Goal: Task Accomplishment & Management: Use online tool/utility

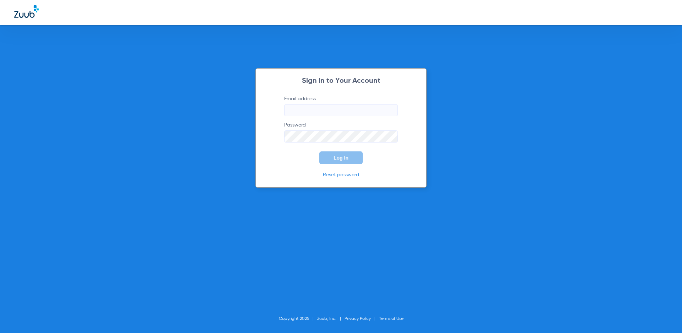
type input "info@montgomerydentalarts.com"
click at [345, 160] on span "Log In" at bounding box center [341, 158] width 15 height 6
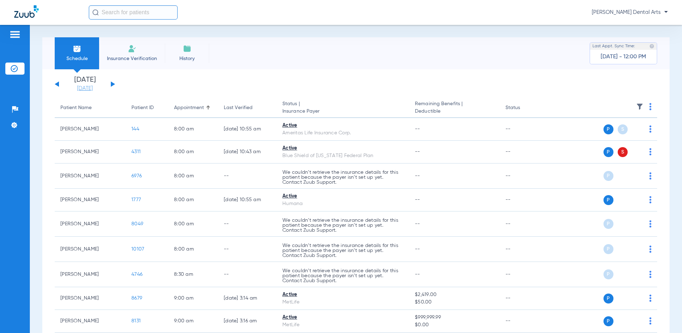
click at [95, 87] on link "[DATE]" at bounding box center [85, 88] width 43 height 7
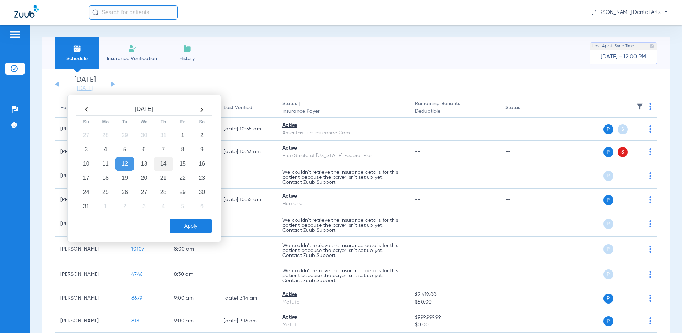
click at [163, 163] on td "14" at bounding box center [163, 164] width 19 height 14
click at [193, 223] on button "Apply" at bounding box center [191, 226] width 42 height 14
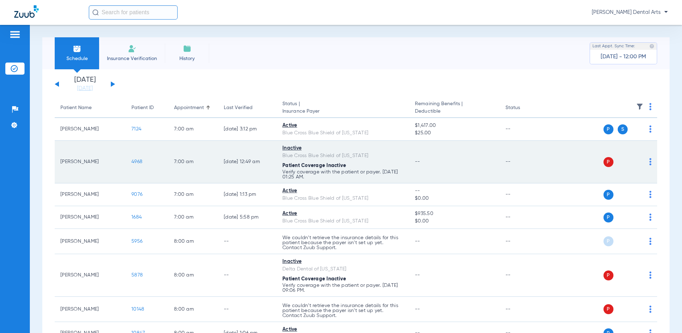
click at [140, 161] on span "4968" at bounding box center [136, 161] width 11 height 5
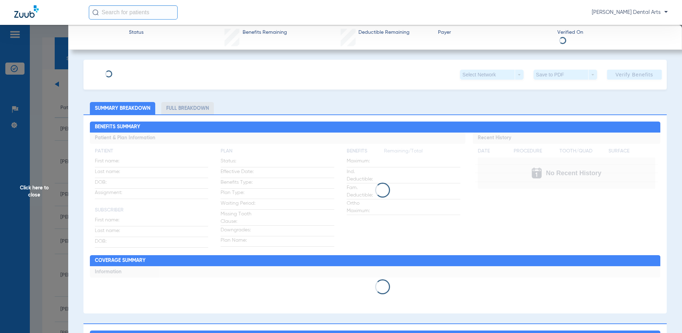
type input "Latonda"
type input "Paymon"
type input "08/13/1971"
type input "XAD883947704"
type input "77691D00"
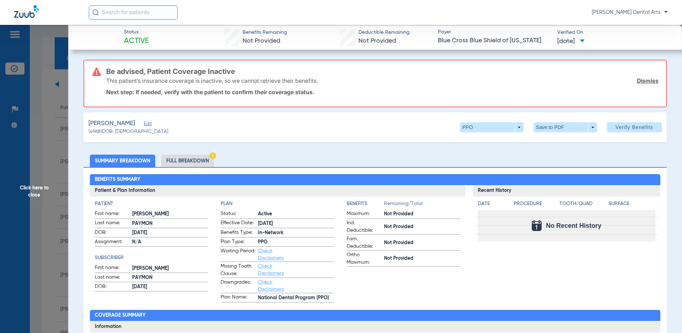
click at [150, 124] on span "Edit" at bounding box center [147, 124] width 6 height 7
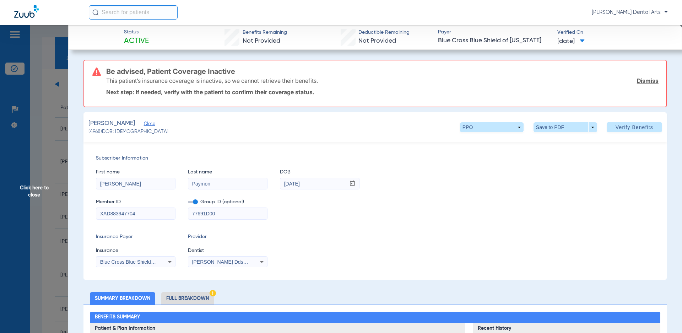
drag, startPoint x: 146, startPoint y: 214, endPoint x: 54, endPoint y: 223, distance: 93.1
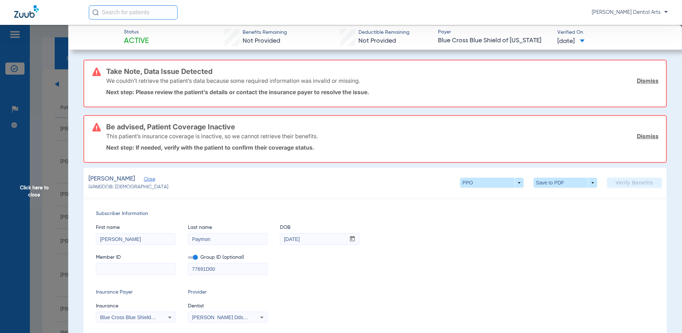
click at [644, 134] on link "Dismiss" at bounding box center [648, 135] width 22 height 7
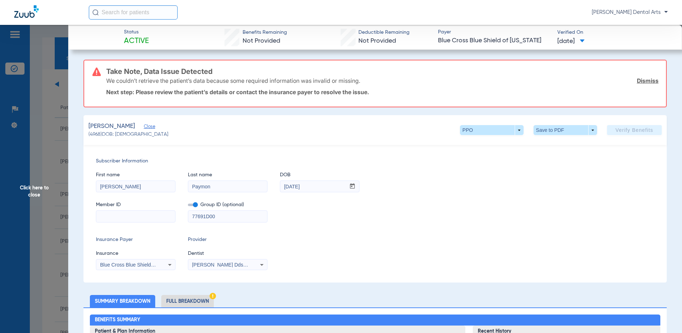
paste input "XAD883947704"
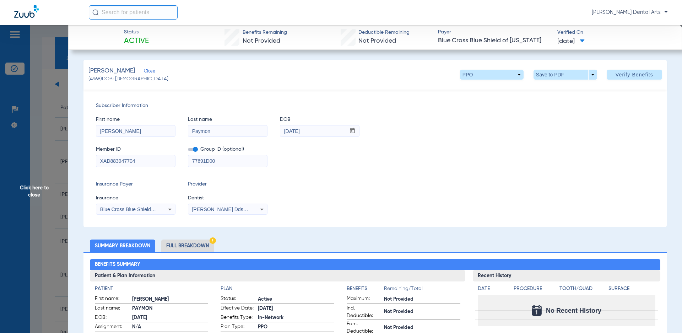
type input "XAD883947704"
drag, startPoint x: 205, startPoint y: 163, endPoint x: 173, endPoint y: 163, distance: 31.3
click at [173, 163] on div "Member ID XAD883947704 Group ID (optional) 77691D00" at bounding box center [375, 152] width 558 height 27
click at [626, 76] on span "Verify Benefits" at bounding box center [635, 75] width 38 height 6
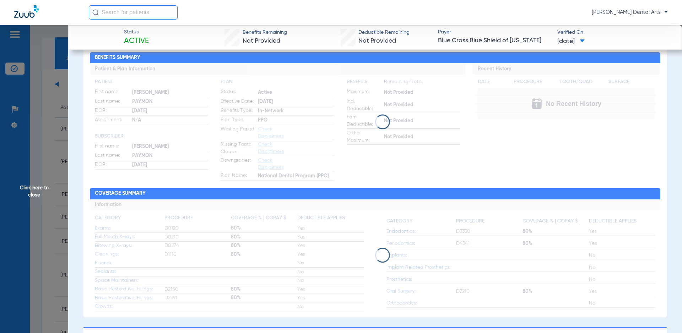
scroll to position [71, 0]
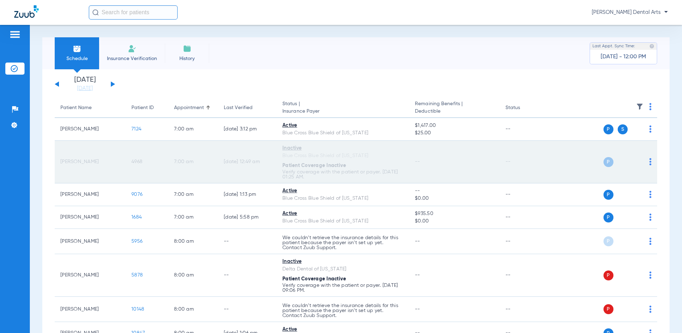
click at [604, 162] on span "P" at bounding box center [609, 162] width 10 height 10
click at [74, 164] on td "[PERSON_NAME]" at bounding box center [90, 162] width 71 height 43
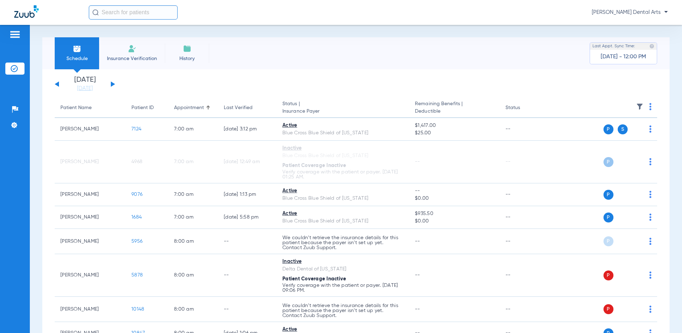
click at [193, 116] on th "Appointment" at bounding box center [193, 108] width 50 height 20
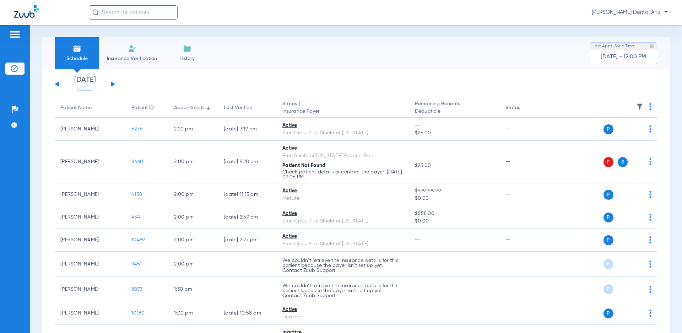
click at [192, 106] on div "Appointment" at bounding box center [189, 107] width 30 height 7
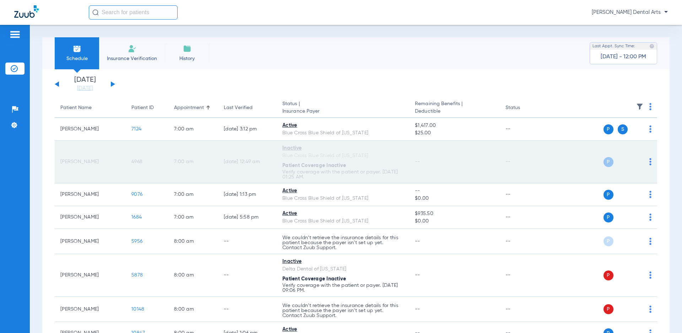
click at [648, 164] on td "P S" at bounding box center [603, 162] width 110 height 43
click at [643, 163] on div "P S" at bounding box center [600, 162] width 104 height 10
click at [649, 162] on img at bounding box center [650, 161] width 2 height 7
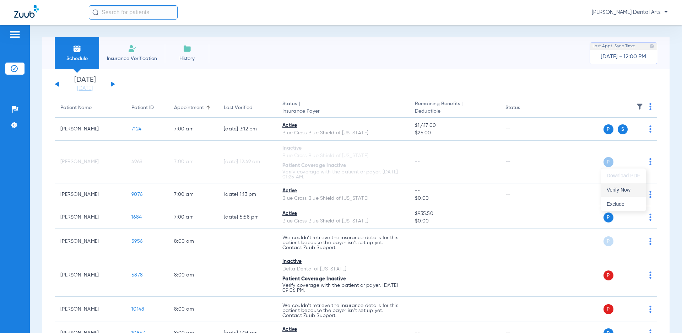
click at [614, 192] on span "Verify Now" at bounding box center [623, 189] width 33 height 5
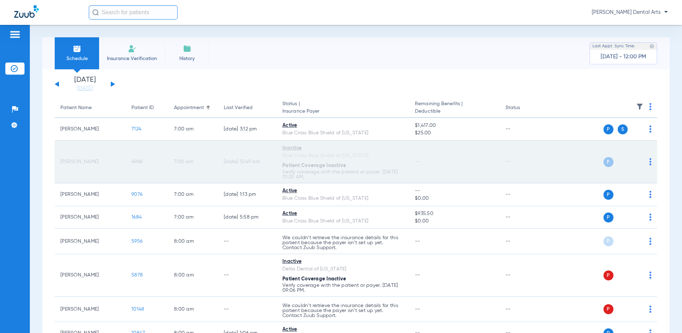
click at [253, 161] on td "[DATE] 12:49 AM" at bounding box center [247, 162] width 59 height 43
click at [202, 167] on td "7:00 AM" at bounding box center [193, 162] width 50 height 43
